Goal: Task Accomplishment & Management: Use online tool/utility

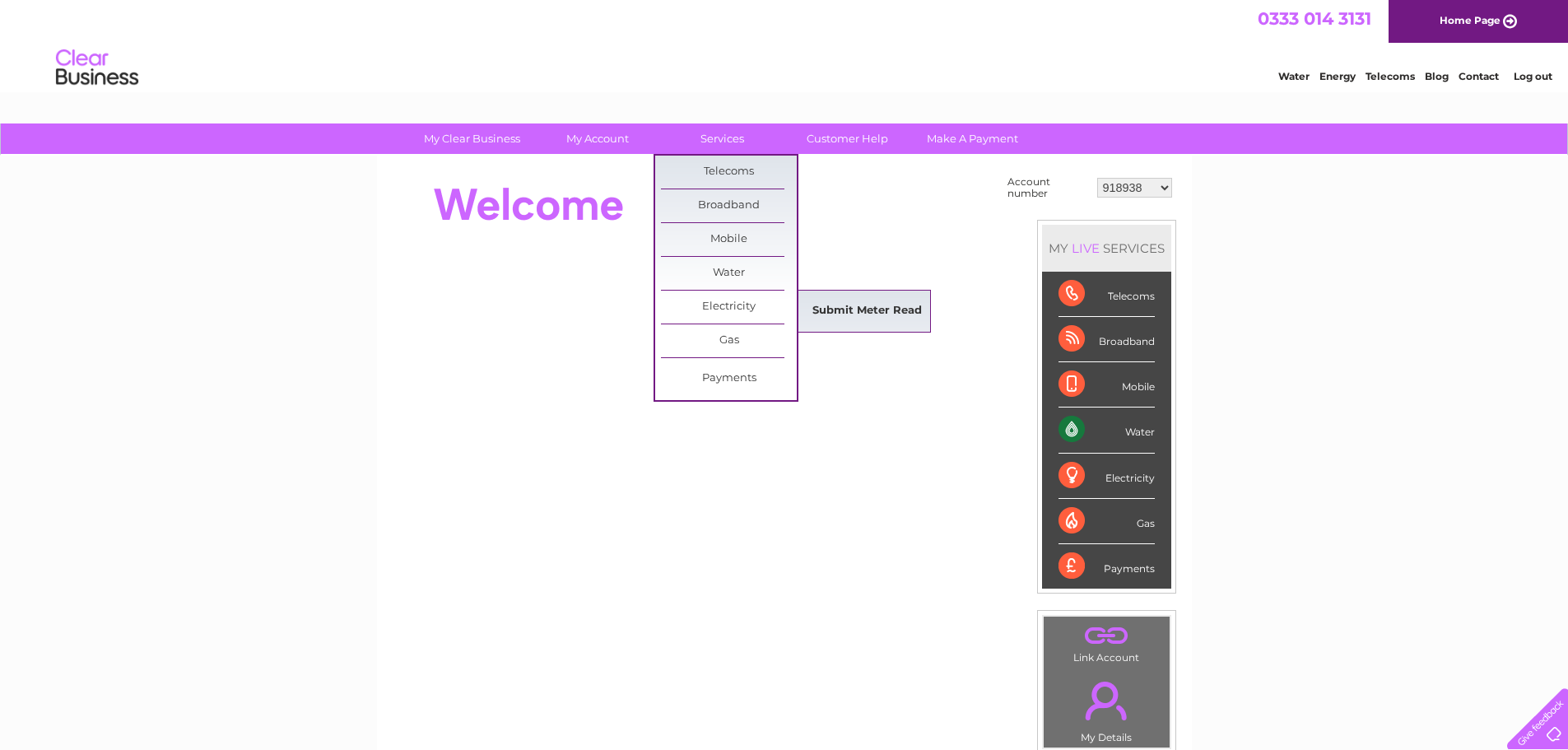
click at [881, 305] on link "Submit Meter Read" at bounding box center [866, 311] width 135 height 33
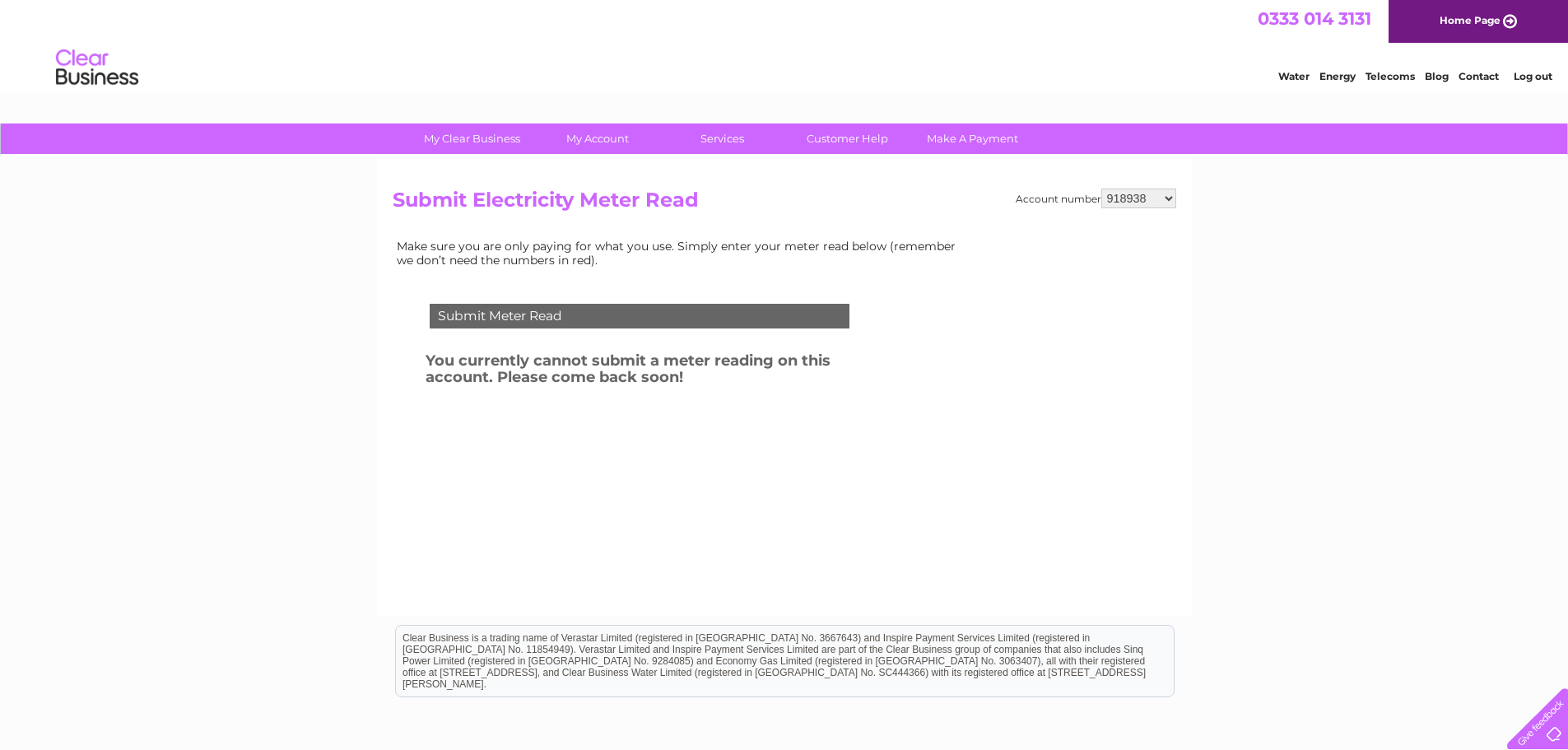
click at [1151, 200] on select "918938 927106 930247 934594 934597 941698 979159 989143 994306 1094838 1096227 …" at bounding box center [1138, 198] width 75 height 19
select select "1096227"
click at [1101, 189] on select "918938 927106 930247 934594 934597 941698 979159 989143 994306 1094838 1096227 …" at bounding box center [1138, 198] width 75 height 19
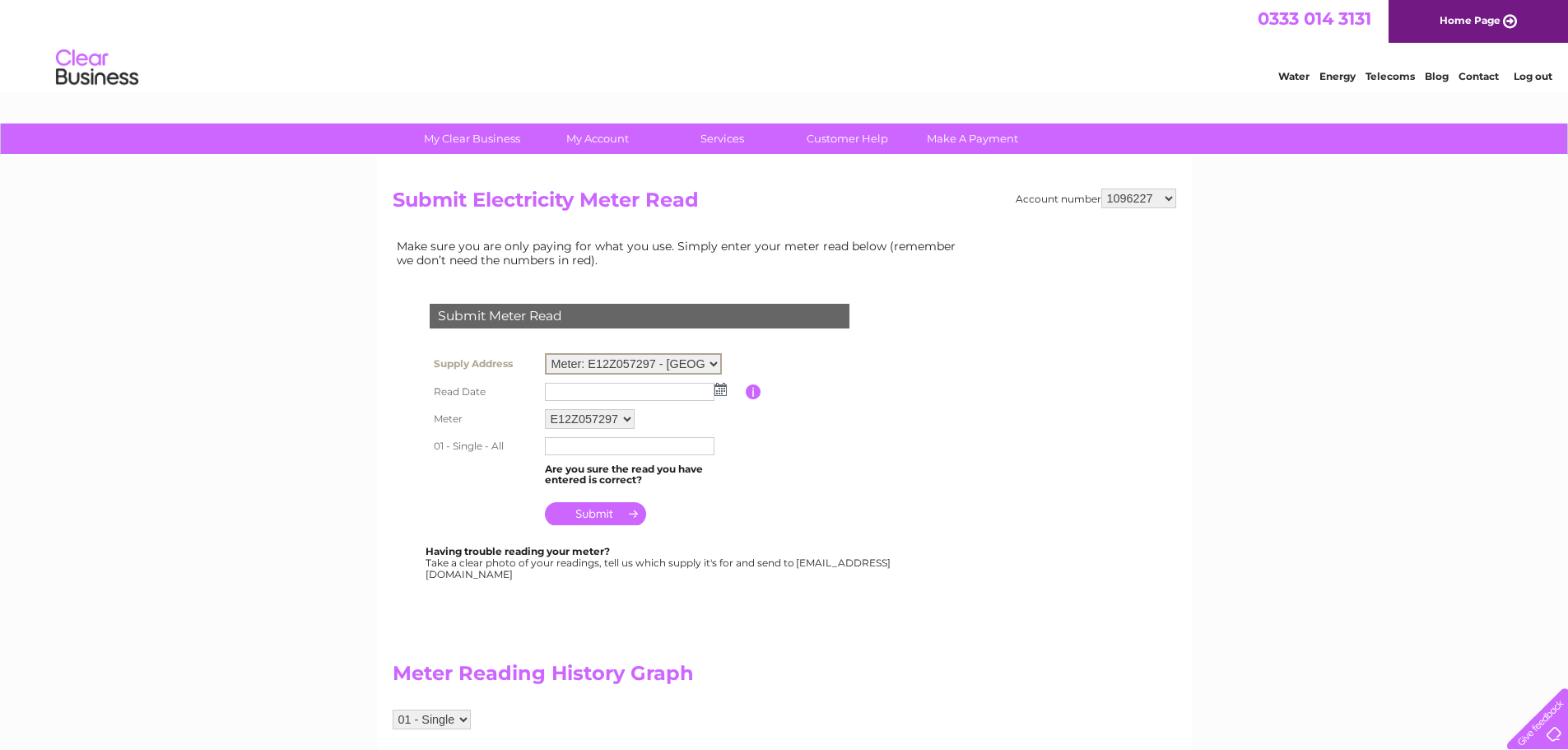
click at [678, 362] on select "Meter: E12Z057297 - [GEOGRAPHIC_DATA][PERSON_NAME], [STREET_ADDRESS][PERSON_NAM…" at bounding box center [633, 364] width 177 height 21
